Goal: Go to known website: Access a specific website the user already knows

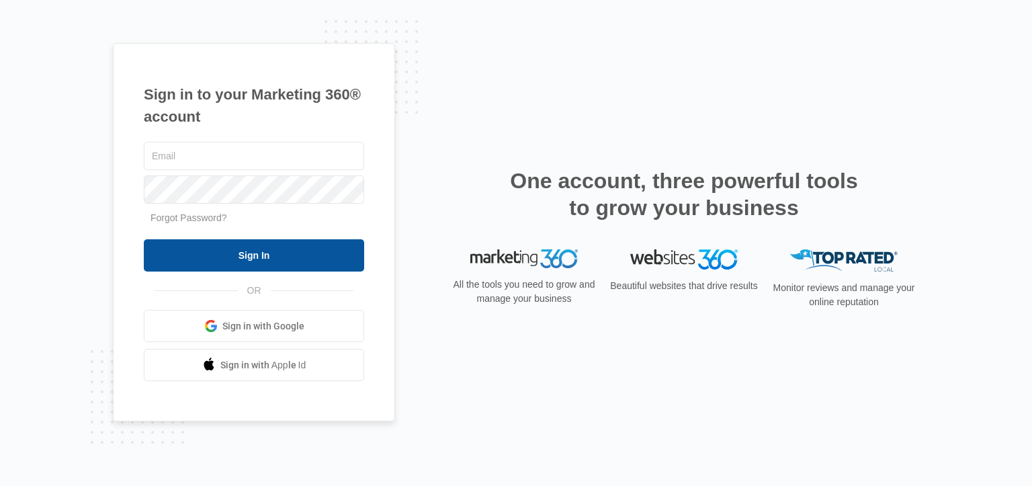
type input "[EMAIL_ADDRESS][DOMAIN_NAME]"
click at [206, 249] on input "Sign In" at bounding box center [254, 255] width 220 height 32
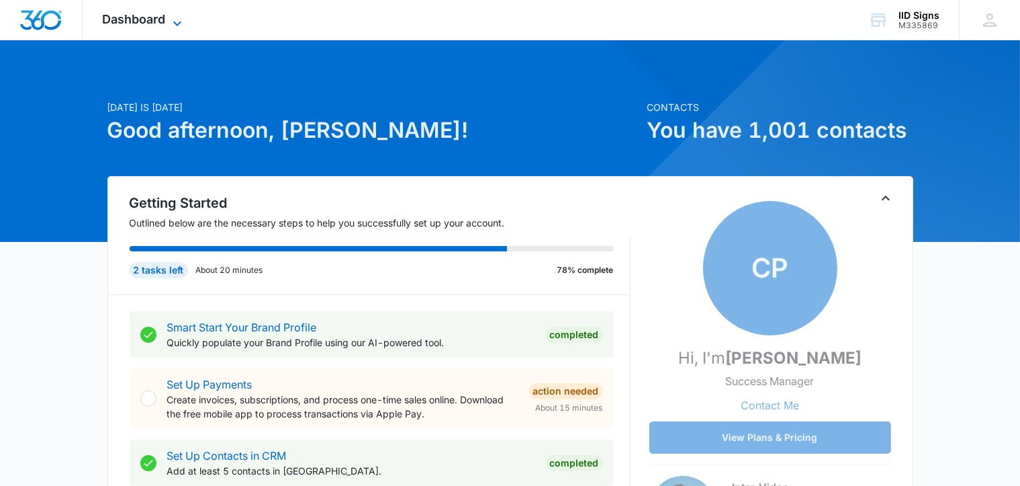
click at [131, 24] on span "Dashboard" at bounding box center [134, 19] width 63 height 14
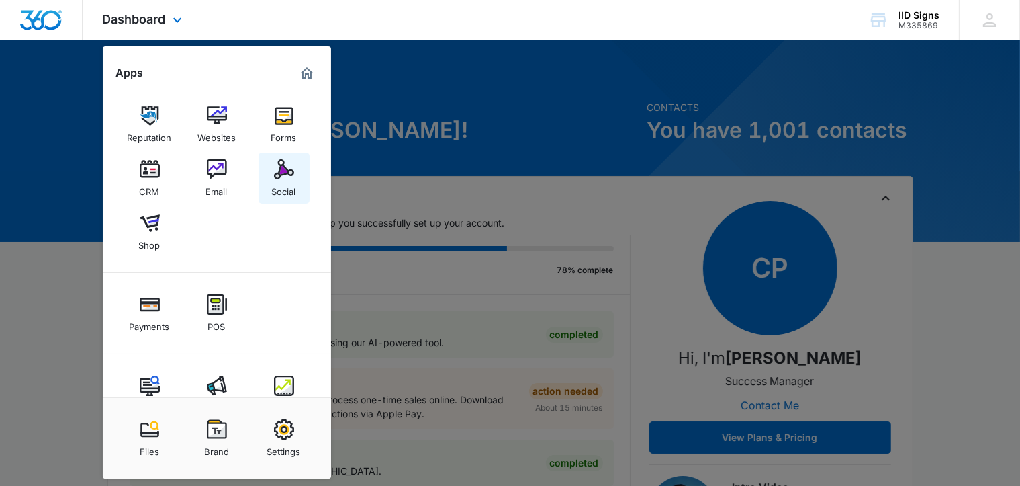
click at [285, 175] on img at bounding box center [284, 169] width 20 height 20
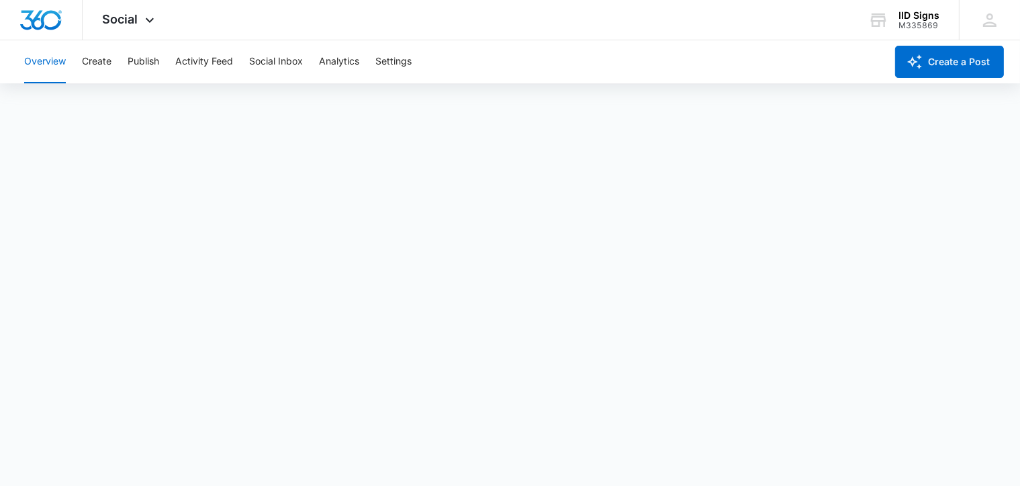
scroll to position [3, 0]
